Goal: Find contact information: Find contact information

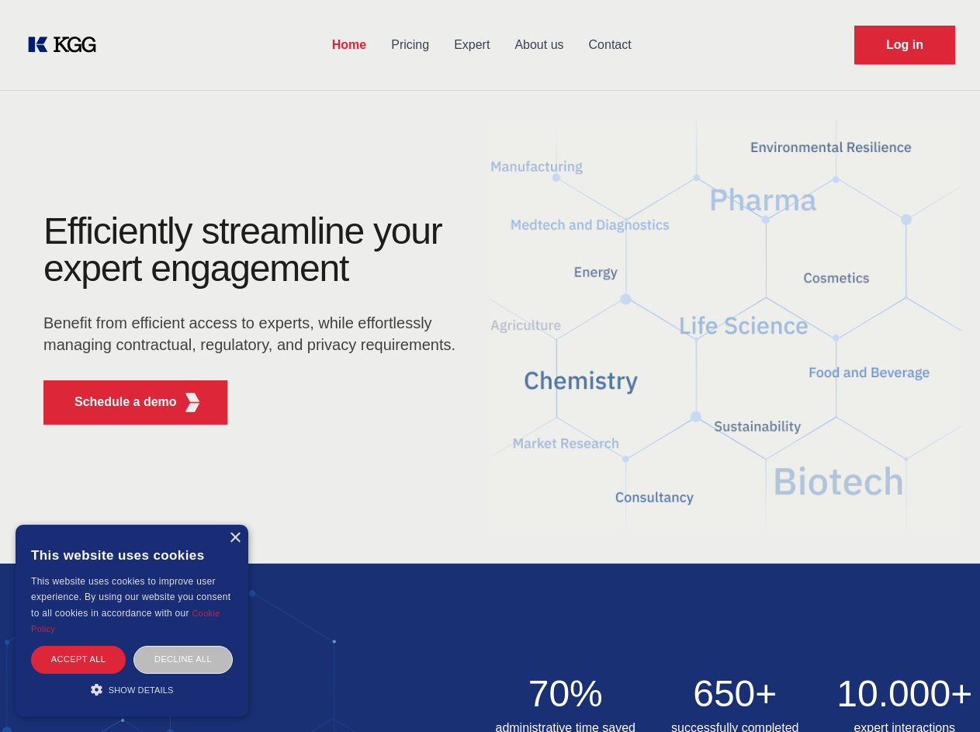
click at [490, 366] on div "Efficiently streamline your expert engagement Benefit from efficient access to …" at bounding box center [255, 325] width 472 height 224
click at [116, 402] on p "Schedule a demo" at bounding box center [125, 402] width 102 height 19
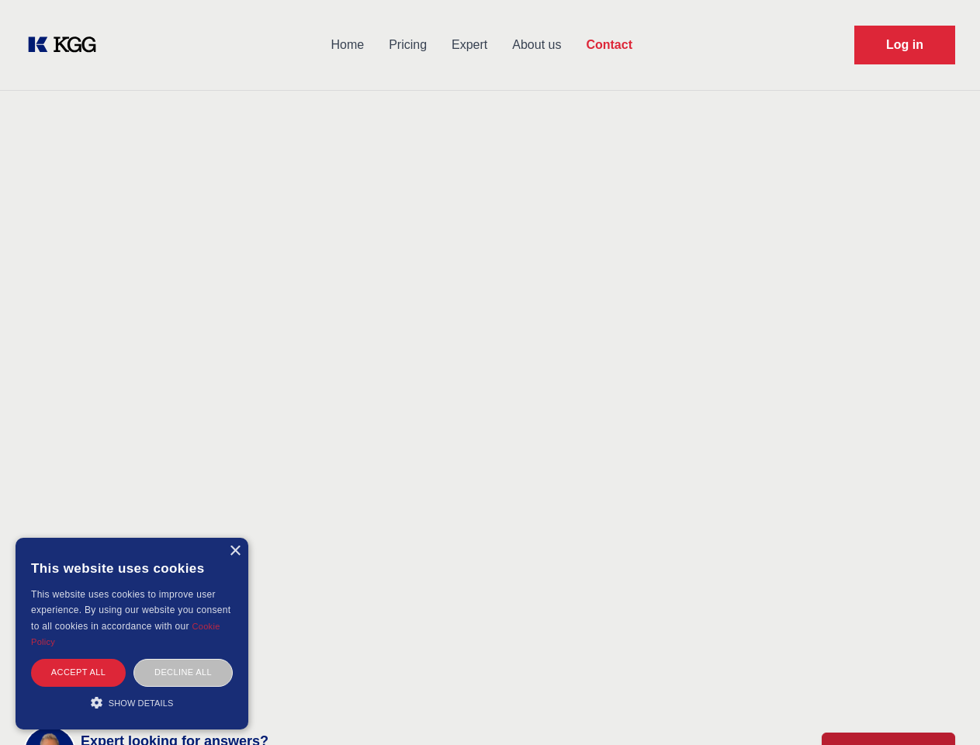
click at [234, 538] on div "× This website uses cookies This website uses cookies to improve user experienc…" at bounding box center [132, 634] width 233 height 192
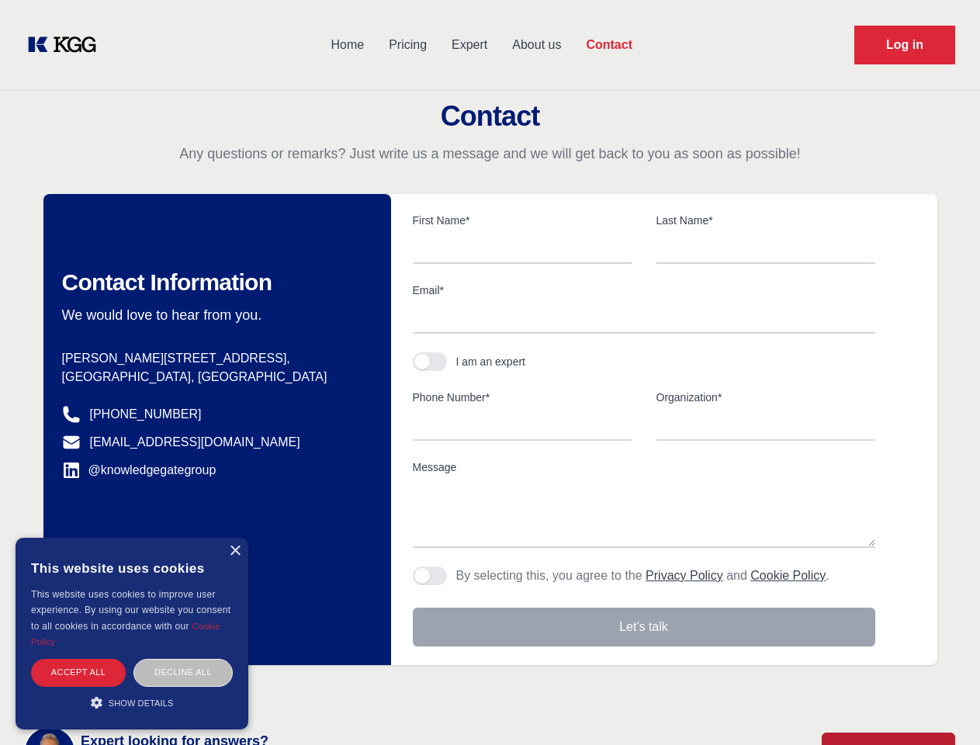
click at [78, 659] on div "Accept all" at bounding box center [78, 672] width 95 height 27
click at [183, 659] on div "Decline all" at bounding box center [182, 672] width 99 height 27
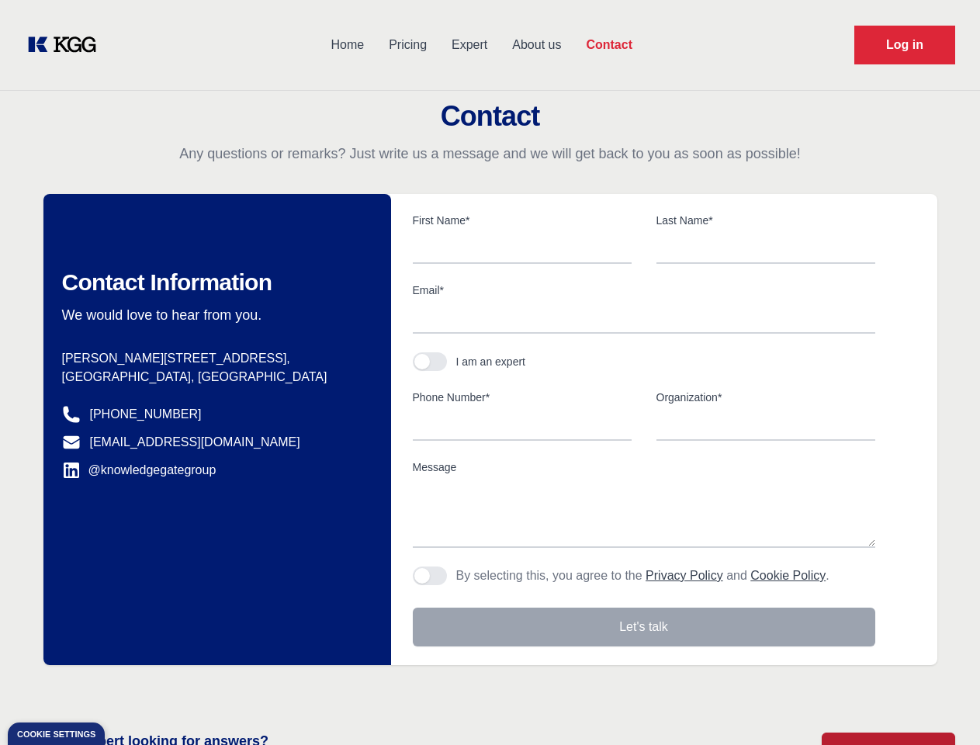
click at [132, 689] on main "Contact Any questions or remarks? Just write us a message and we will get back …" at bounding box center [490, 404] width 980 height 808
